Goal: Transaction & Acquisition: Book appointment/travel/reservation

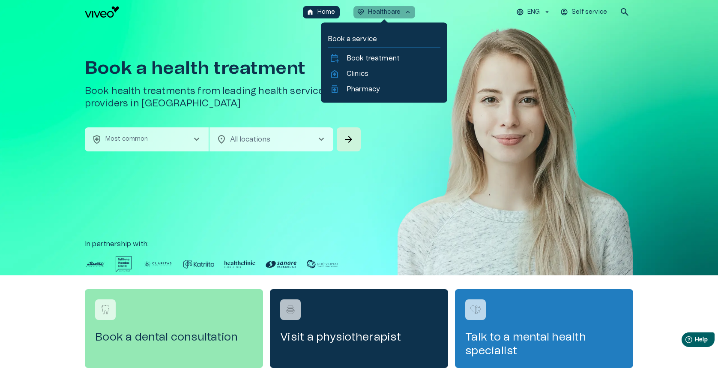
click at [379, 11] on p "Healthcare" at bounding box center [384, 12] width 33 height 9
click at [364, 59] on p "Book treatment" at bounding box center [373, 58] width 53 height 10
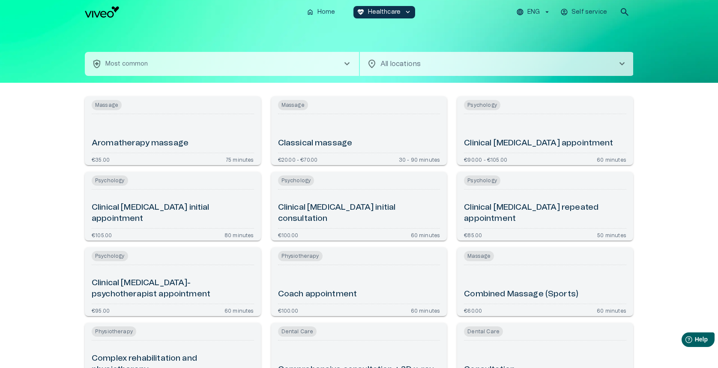
click at [237, 72] on button "health_and_safety Most common chevron_right" at bounding box center [222, 64] width 274 height 24
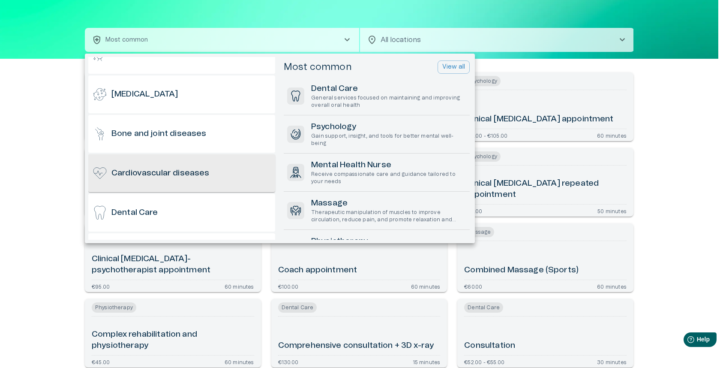
scroll to position [102, 0]
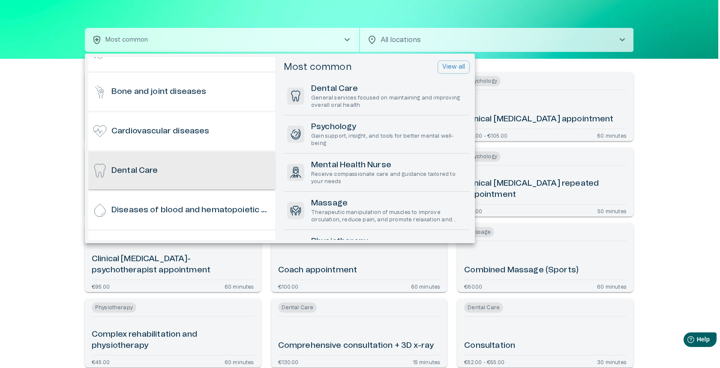
click at [200, 164] on div "Dental Care" at bounding box center [181, 171] width 187 height 38
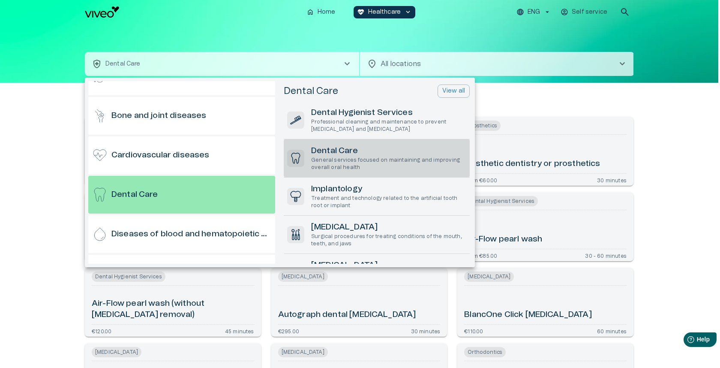
click at [358, 150] on h6 "Dental Care" at bounding box center [388, 151] width 155 height 12
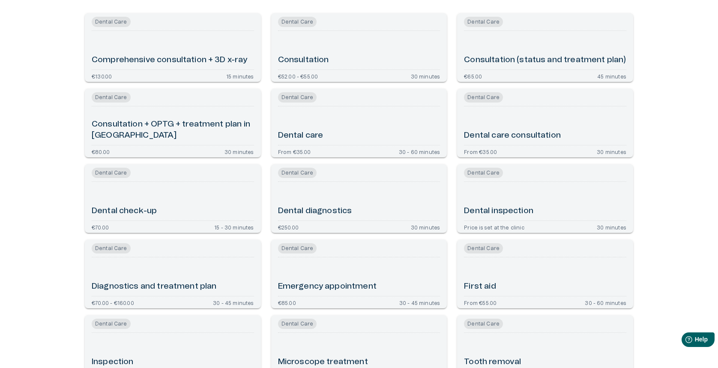
scroll to position [104, 0]
click at [361, 126] on div "Dental care" at bounding box center [359, 125] width 162 height 32
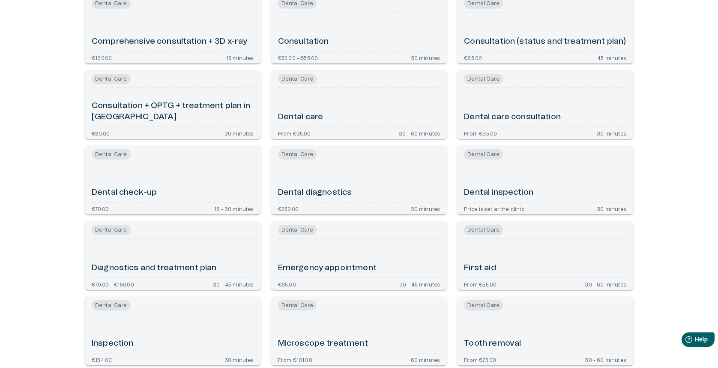
scroll to position [121, 0]
click at [506, 100] on div "Dental care consultation" at bounding box center [545, 108] width 162 height 32
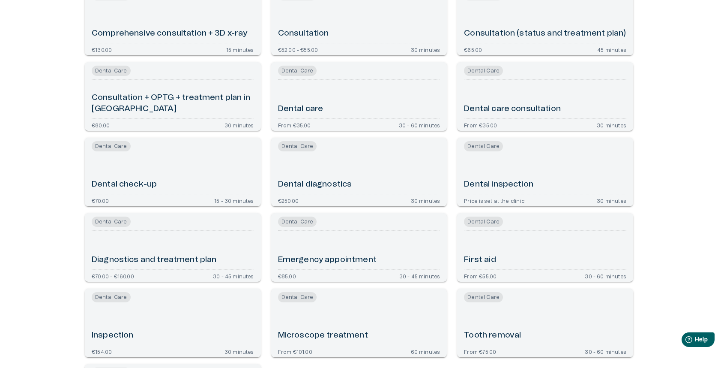
scroll to position [129, 0]
click at [343, 99] on div "Dental care" at bounding box center [359, 101] width 162 height 32
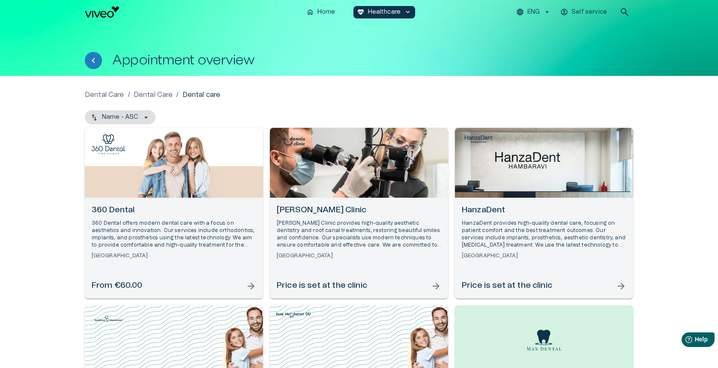
click at [152, 225] on p "360 Dental offers modern dental care with a focus on aesthetics and innovation.…" at bounding box center [174, 234] width 165 height 30
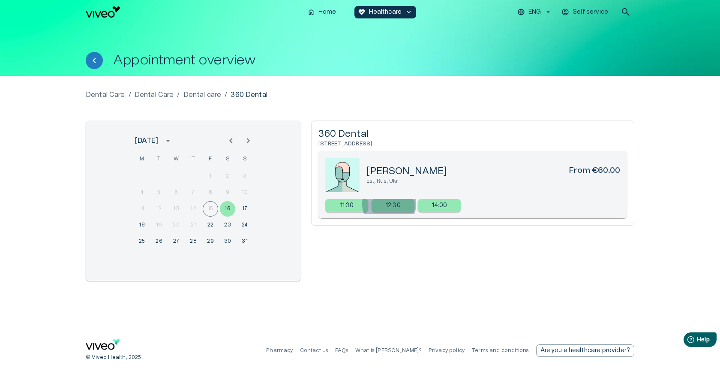
click at [389, 204] on p "12:30" at bounding box center [393, 205] width 15 height 9
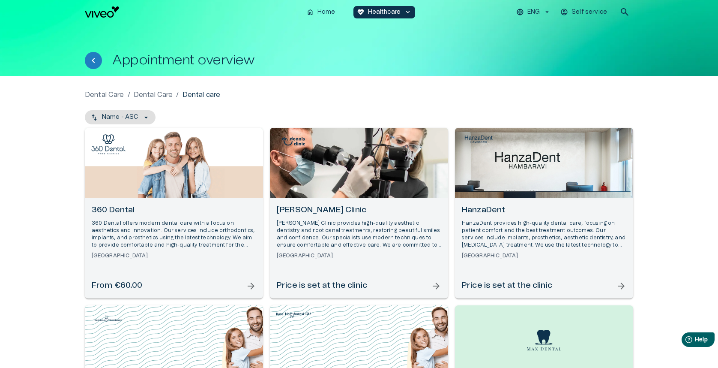
click at [342, 203] on div "[PERSON_NAME] Clinic [PERSON_NAME] Clinic provides high-quality aesthetic denti…" at bounding box center [359, 248] width 178 height 101
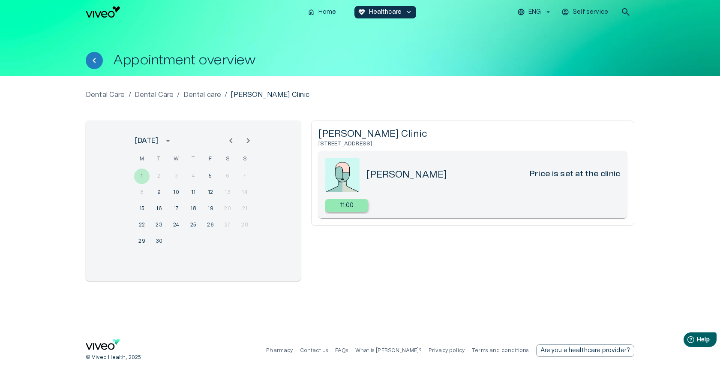
click at [352, 202] on p "11:00" at bounding box center [347, 205] width 14 height 9
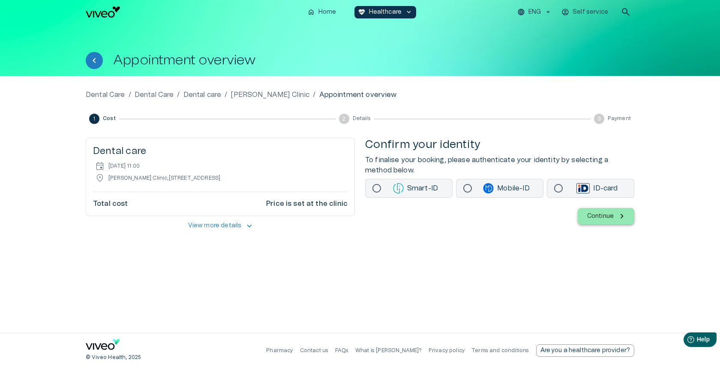
drag, startPoint x: 109, startPoint y: 178, endPoint x: 246, endPoint y: 183, distance: 137.7
click at [246, 183] on div "Dental care event [DATE] 11:00 location_on [PERSON_NAME] , [STREET_ADDRESS] Tot…" at bounding box center [220, 177] width 268 height 78
copy p "[PERSON_NAME] , [STREET_ADDRESS]"
drag, startPoint x: 322, startPoint y: 297, endPoint x: 308, endPoint y: 291, distance: 15.5
click at [321, 297] on div "Dental Care / Dental Care / Dental care / [PERSON_NAME] / Appointment overview …" at bounding box center [360, 204] width 549 height 229
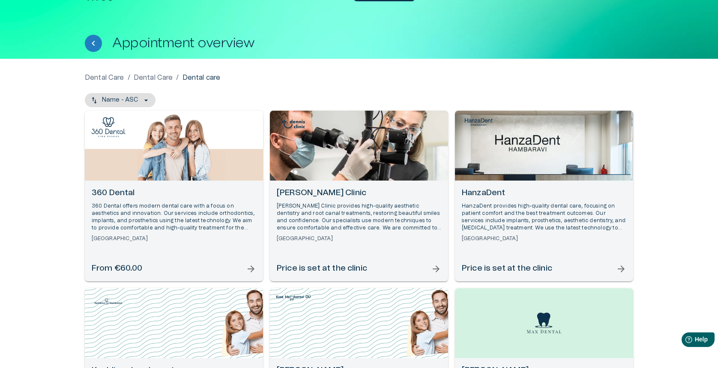
scroll to position [16, 0]
